Goal: Transaction & Acquisition: Obtain resource

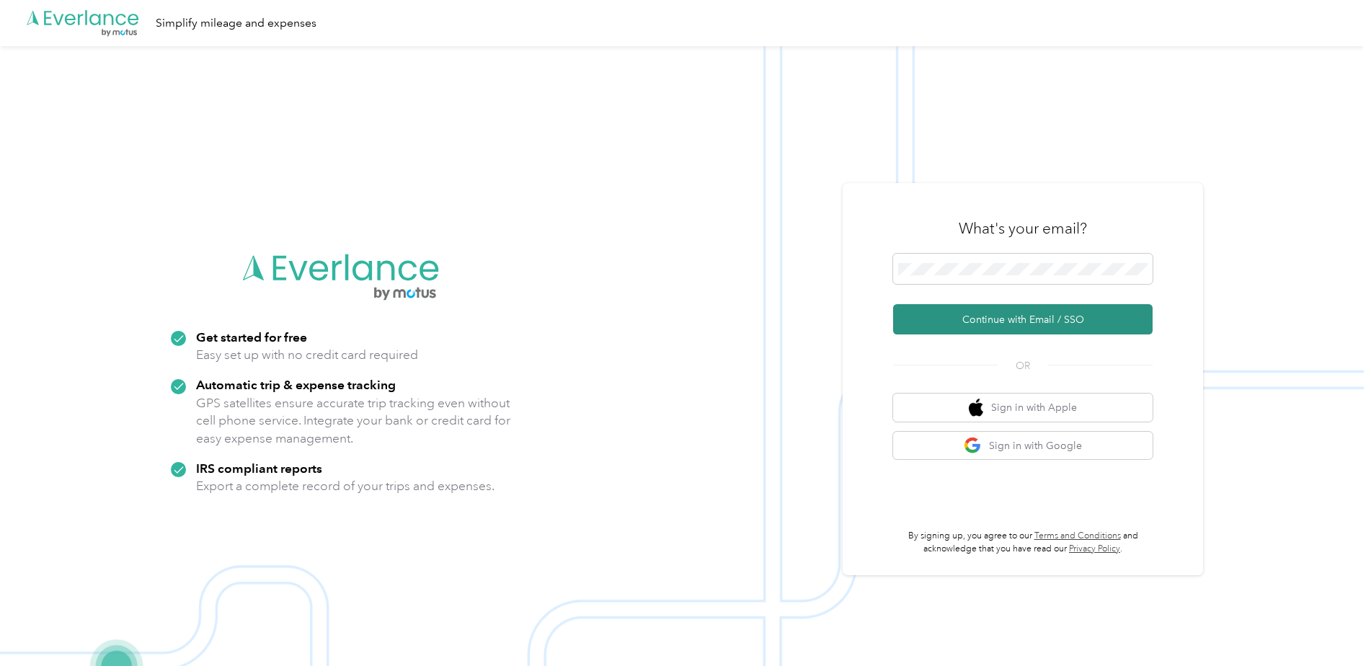
click at [1003, 326] on button "Continue with Email / SSO" at bounding box center [1022, 319] width 259 height 30
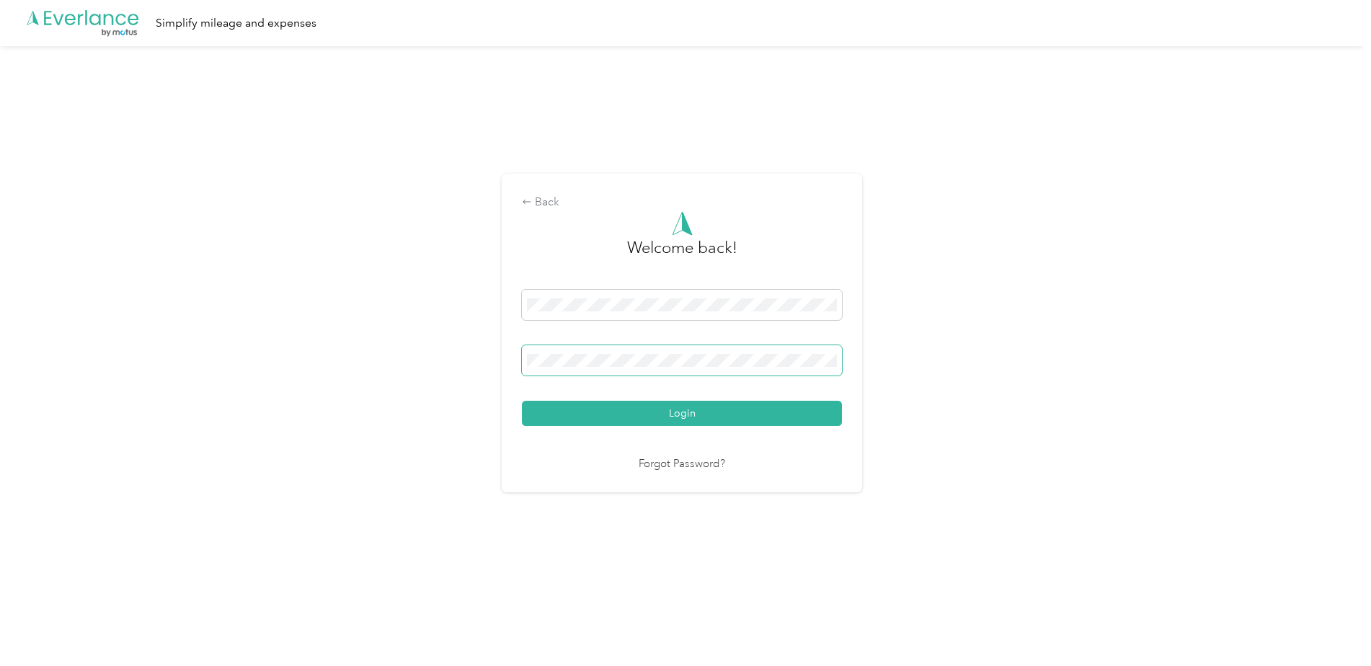
click at [638, 352] on span at bounding box center [682, 360] width 320 height 30
click at [522, 401] on button "Login" at bounding box center [682, 413] width 320 height 25
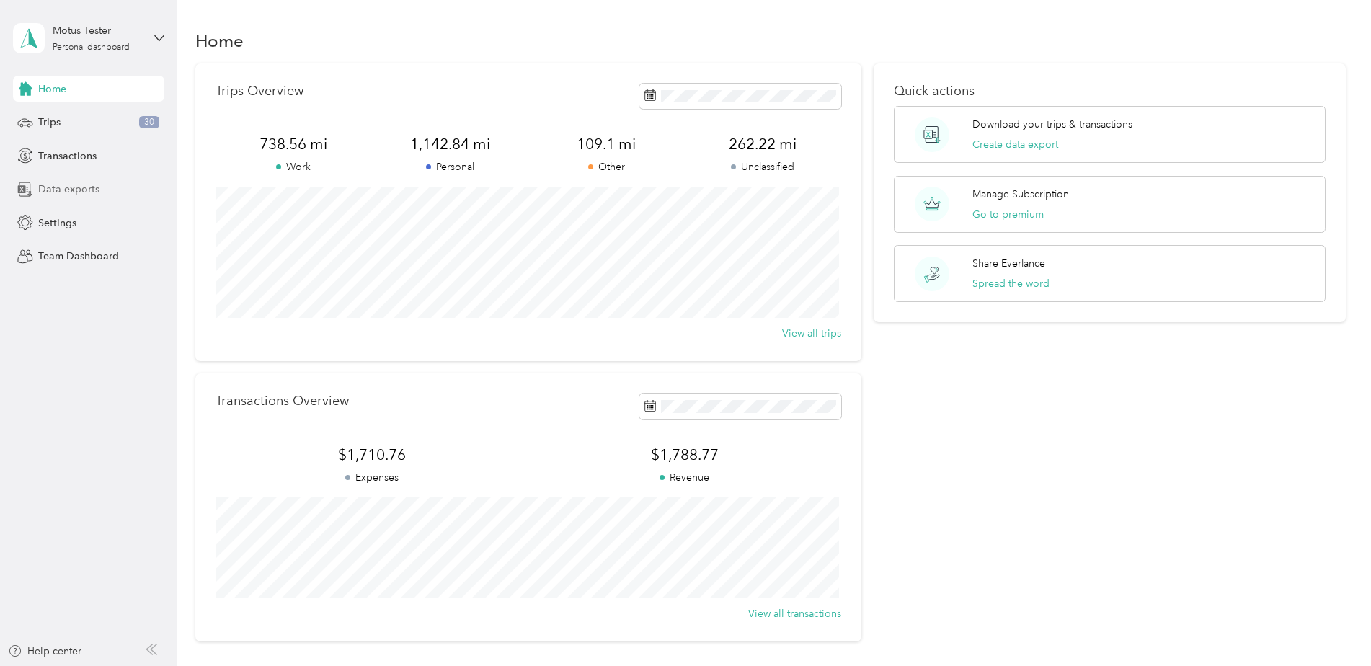
click at [45, 183] on span "Data exports" at bounding box center [68, 189] width 61 height 15
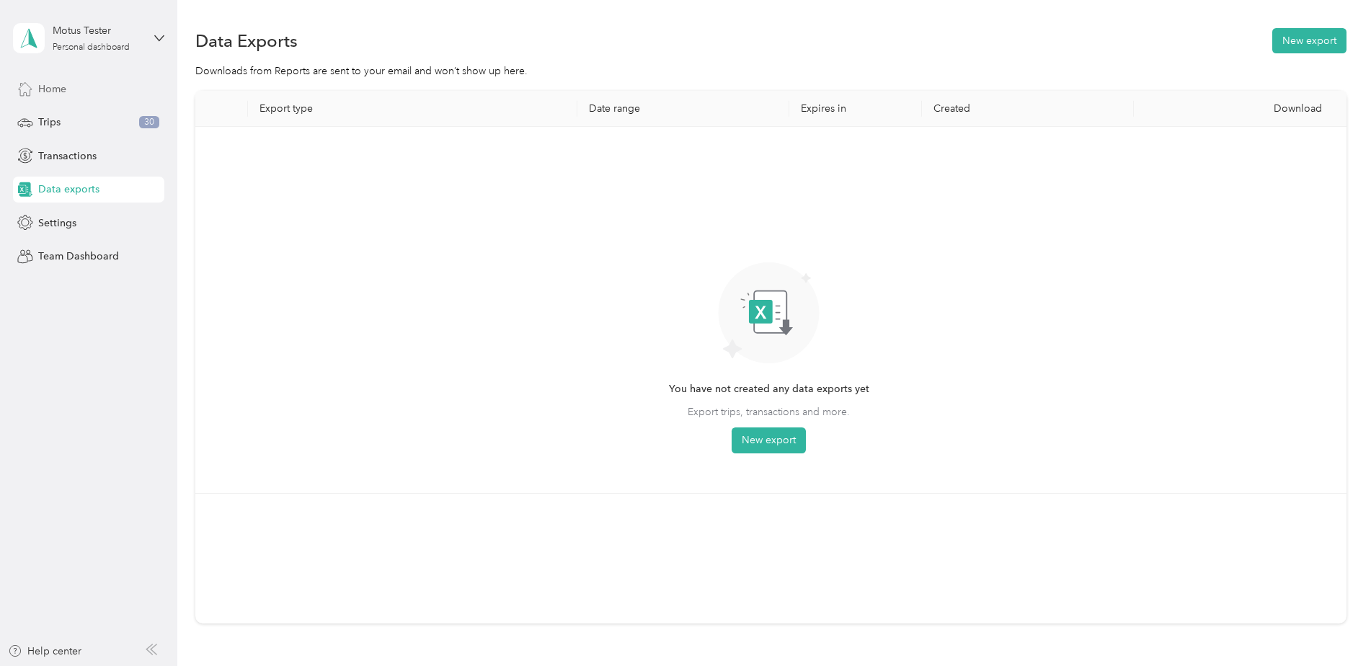
click at [49, 84] on span "Home" at bounding box center [52, 88] width 28 height 15
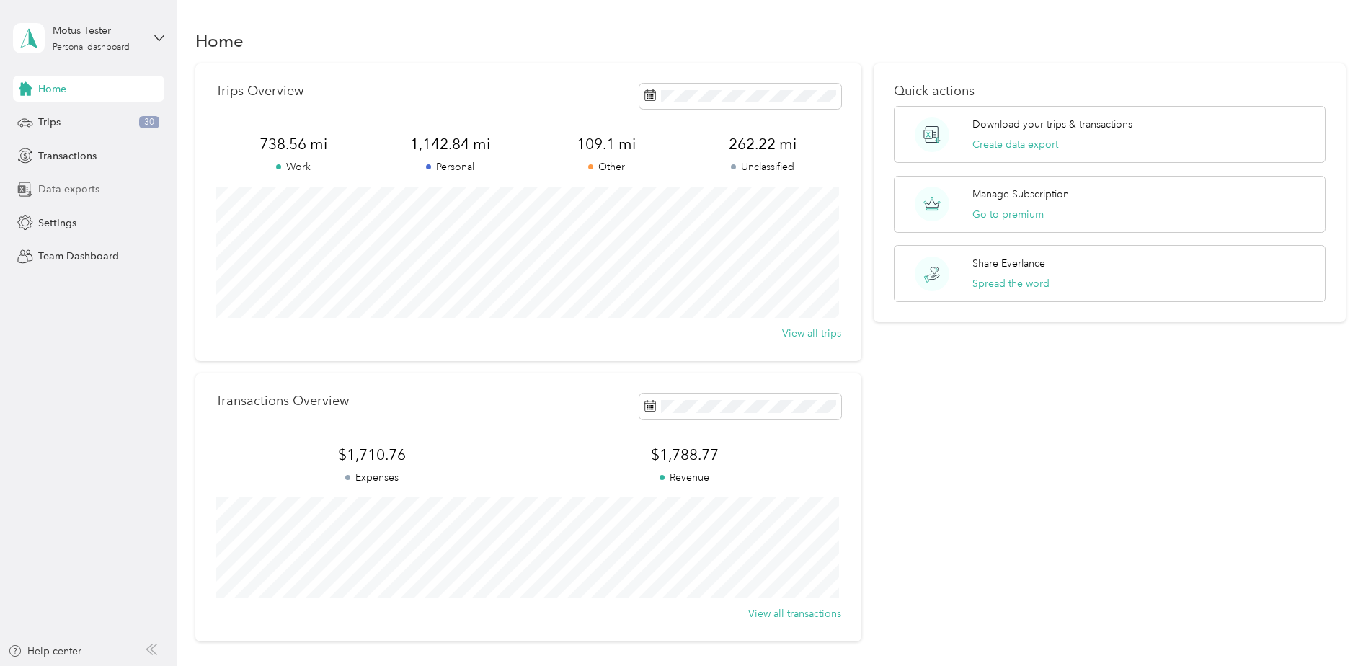
click at [50, 190] on span "Data exports" at bounding box center [68, 189] width 61 height 15
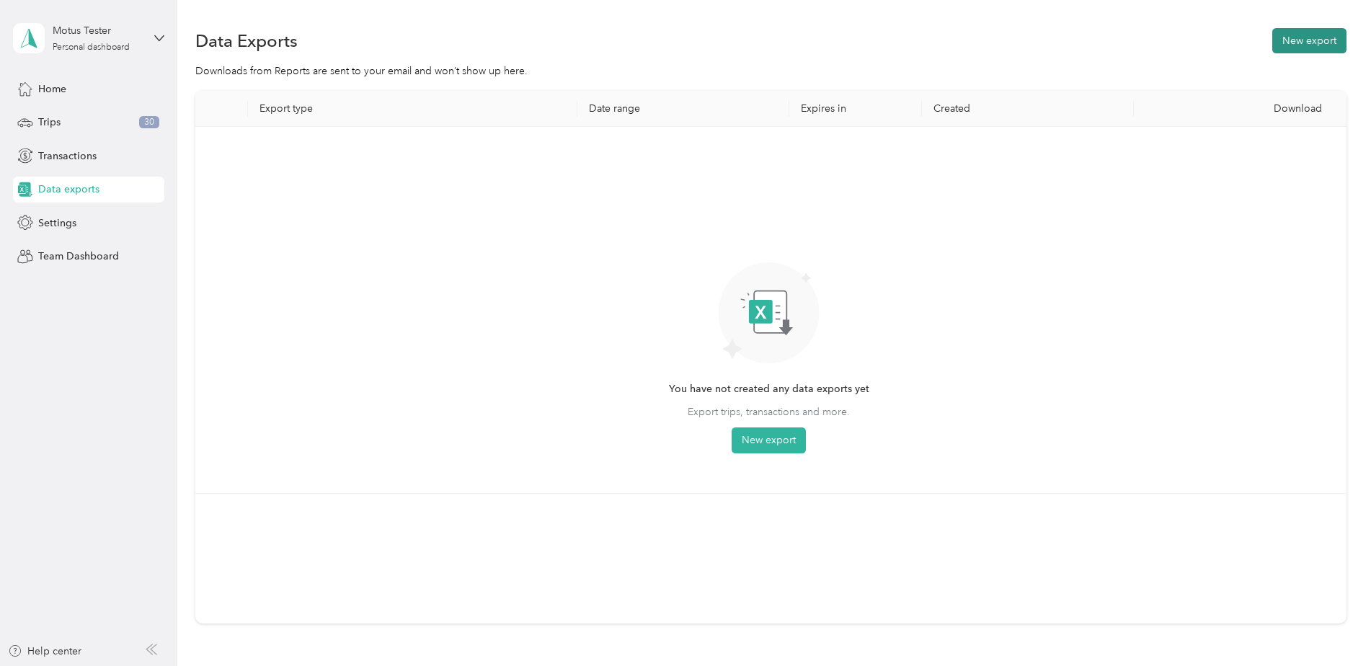
click at [1318, 38] on button "New export" at bounding box center [1309, 40] width 74 height 25
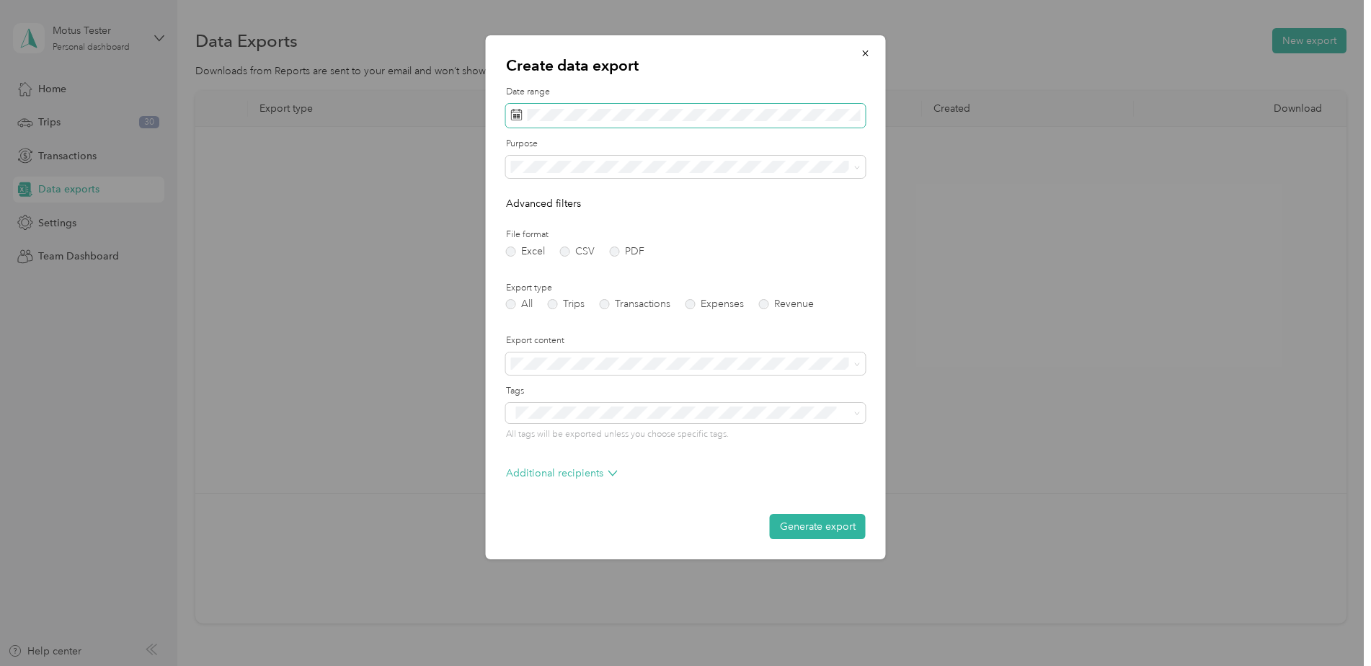
click at [519, 115] on rect at bounding box center [518, 115] width 1 height 1
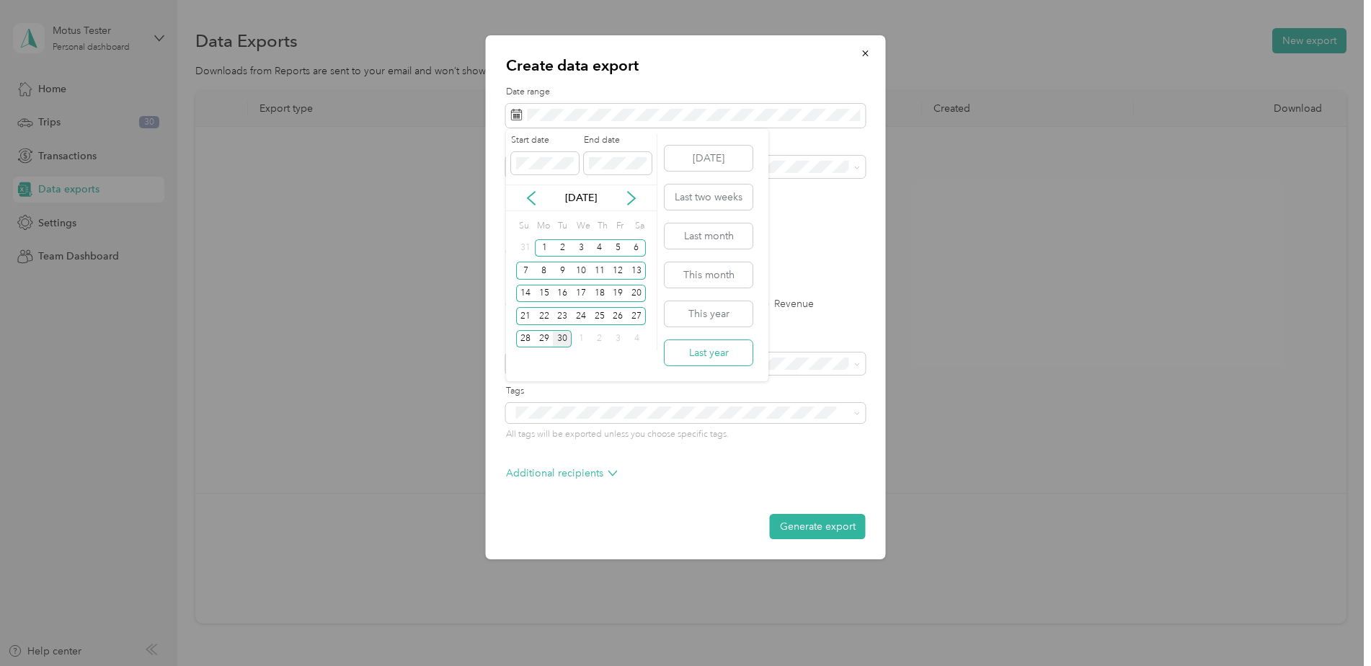
click at [712, 355] on button "Last year" at bounding box center [709, 352] width 88 height 25
click at [706, 358] on button "Last year" at bounding box center [709, 352] width 88 height 25
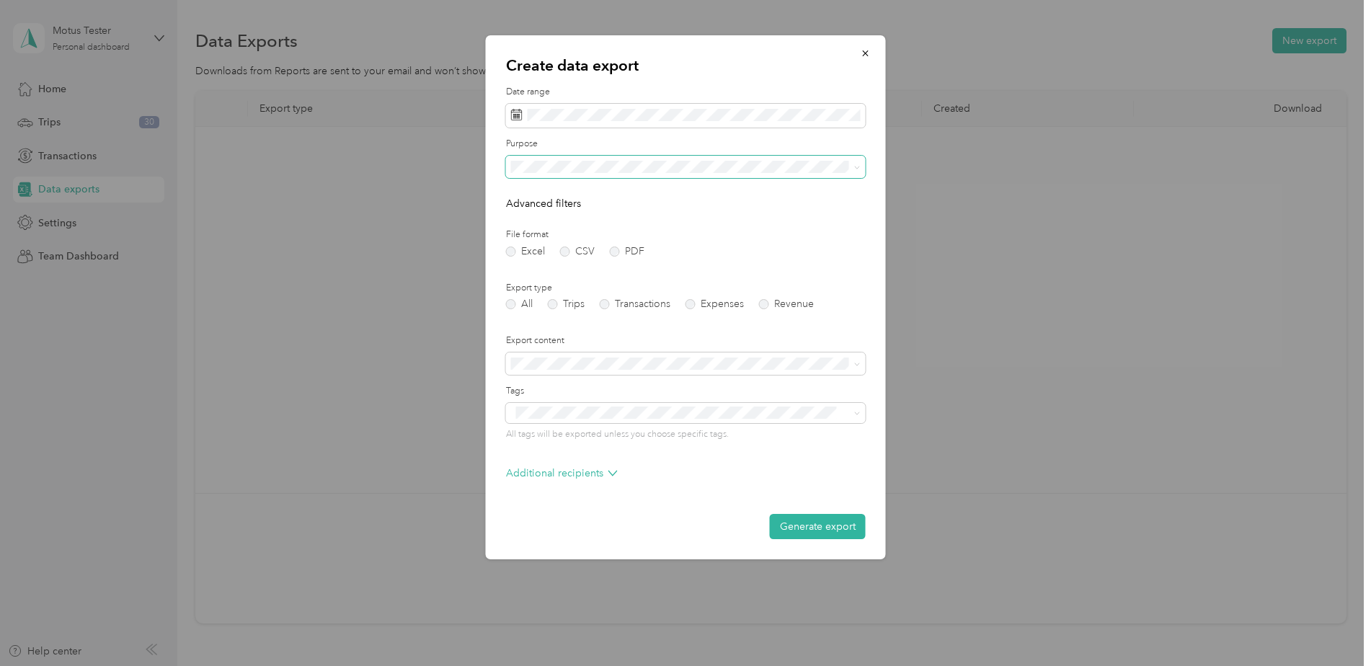
click at [858, 166] on icon at bounding box center [857, 167] width 6 height 6
click at [857, 166] on icon at bounding box center [857, 167] width 6 height 6
click at [613, 251] on label "PDF" at bounding box center [627, 252] width 35 height 10
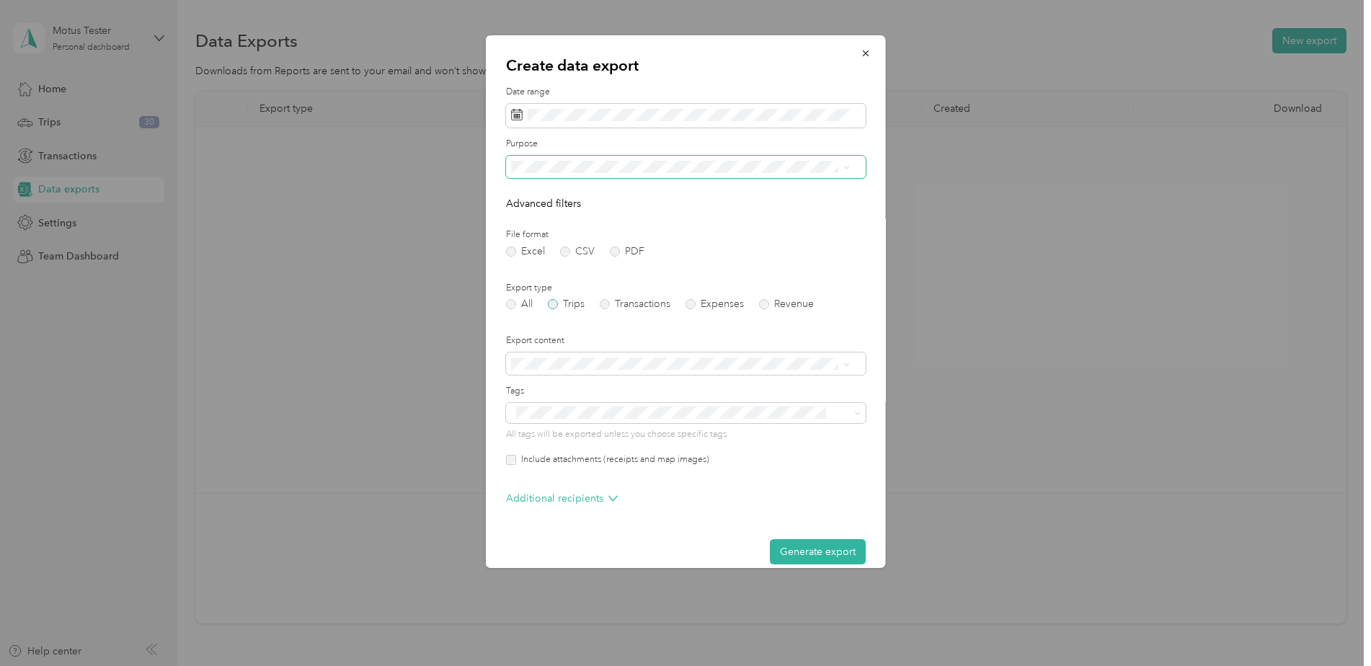
click at [555, 303] on label "Trips" at bounding box center [566, 304] width 37 height 10
click at [846, 365] on icon at bounding box center [846, 364] width 4 height 3
click at [847, 365] on icon at bounding box center [846, 364] width 6 height 6
click at [613, 498] on icon at bounding box center [612, 498] width 9 height 9
click at [861, 53] on icon "button" at bounding box center [866, 53] width 10 height 10
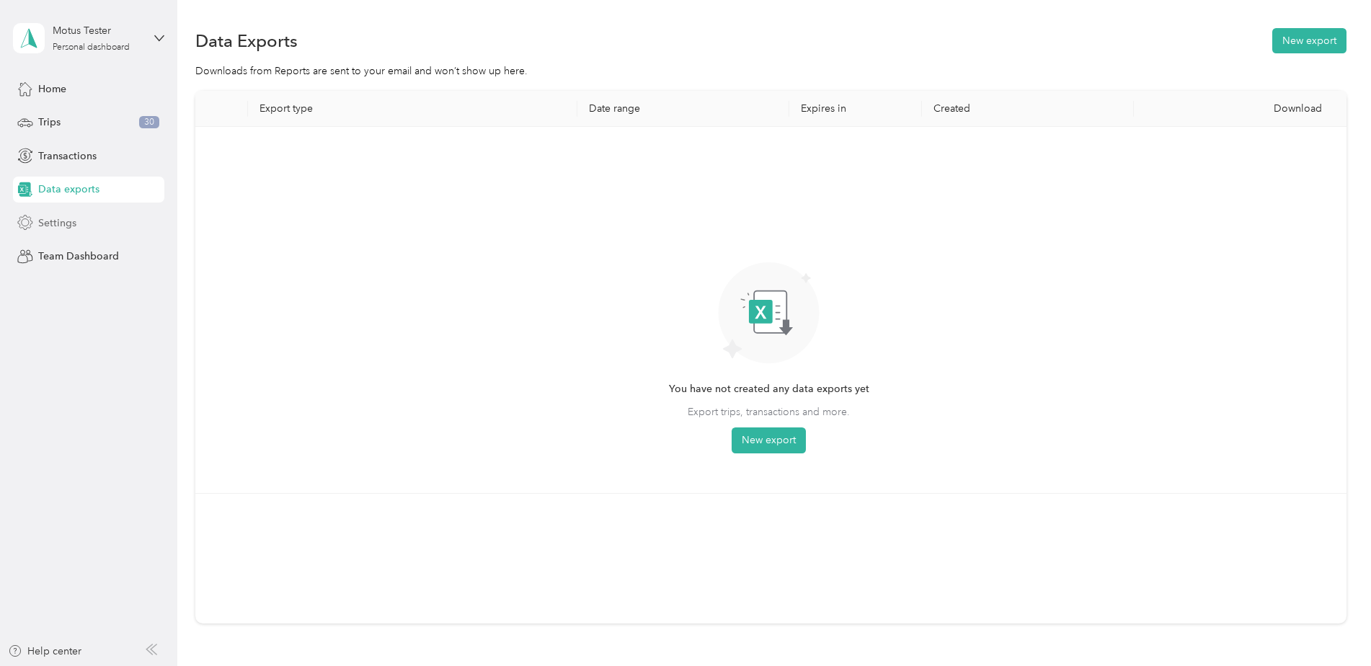
click at [65, 224] on span "Settings" at bounding box center [57, 223] width 38 height 15
